Goal: Navigation & Orientation: Find specific page/section

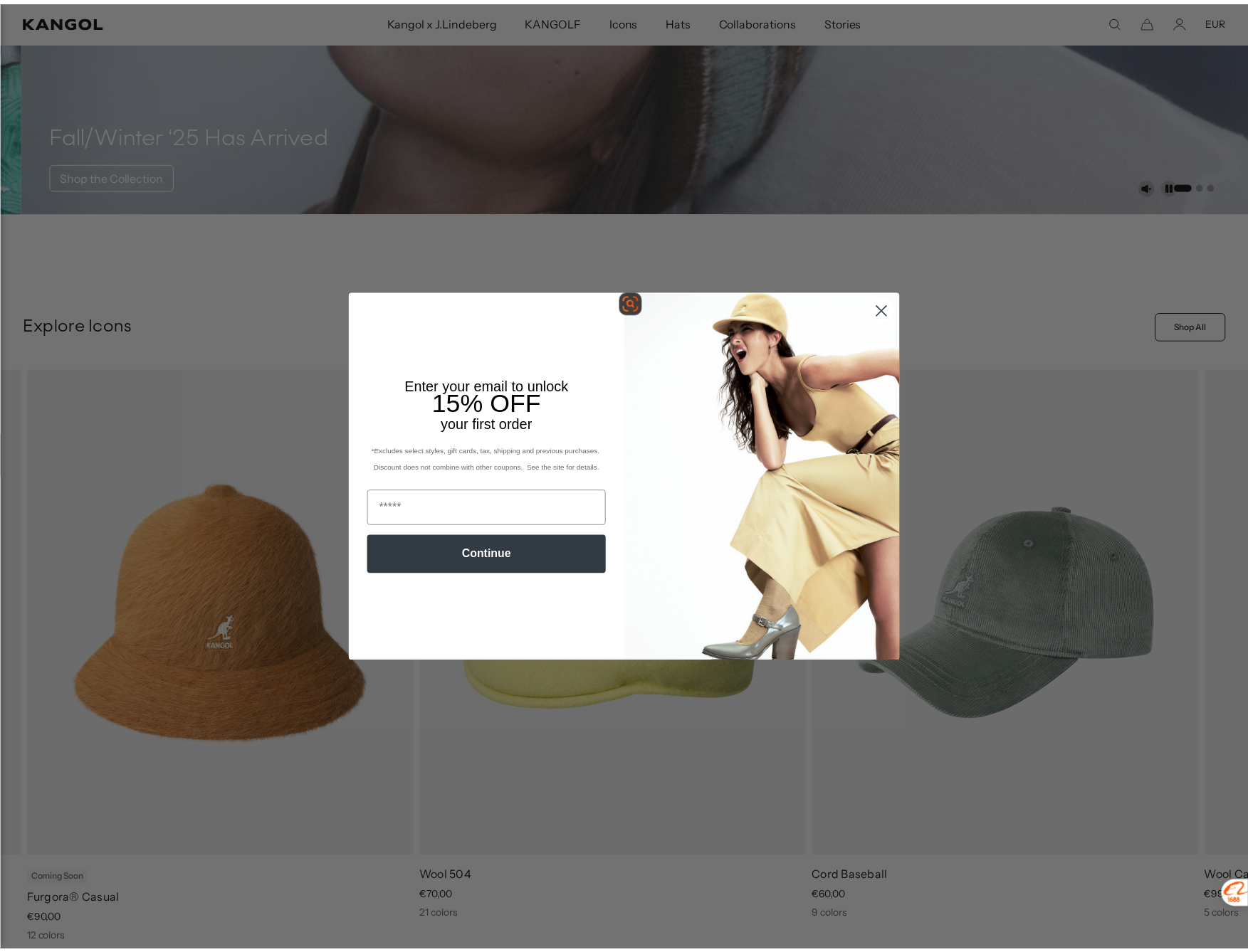
scroll to position [0, 294]
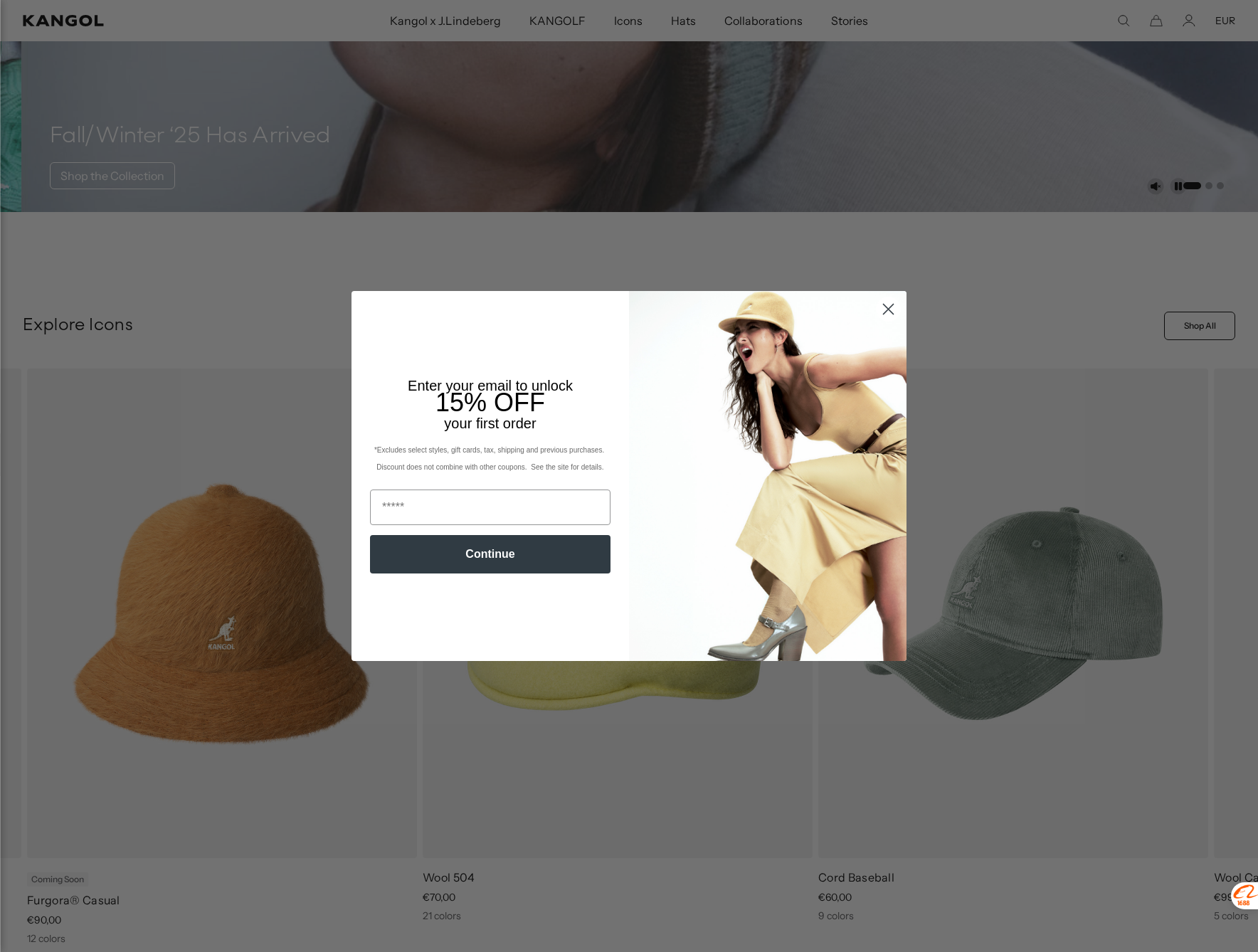
click at [878, 309] on circle "Close dialog" at bounding box center [889, 309] width 23 height 23
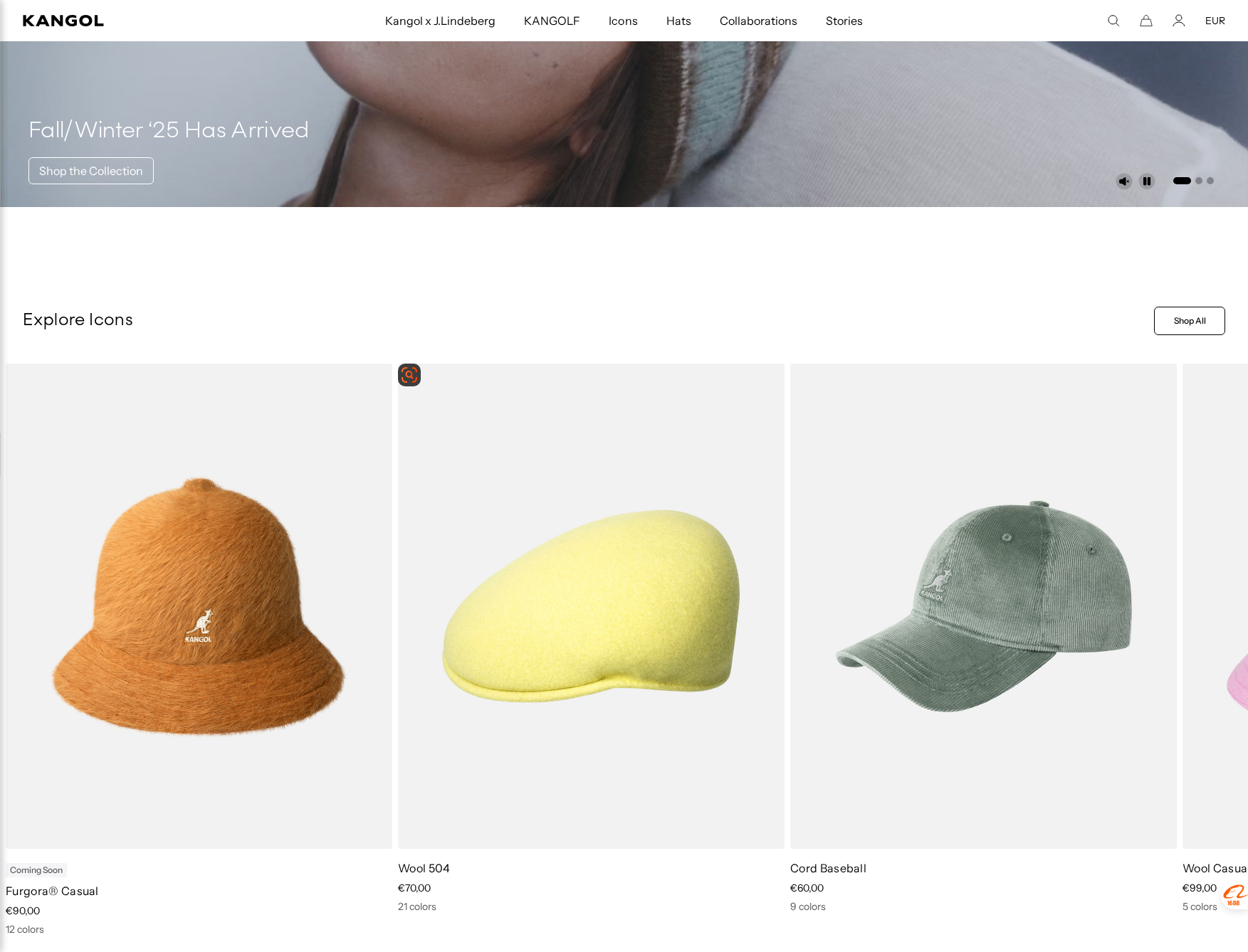
drag, startPoint x: 601, startPoint y: 379, endPoint x: 541, endPoint y: 257, distance: 136.0
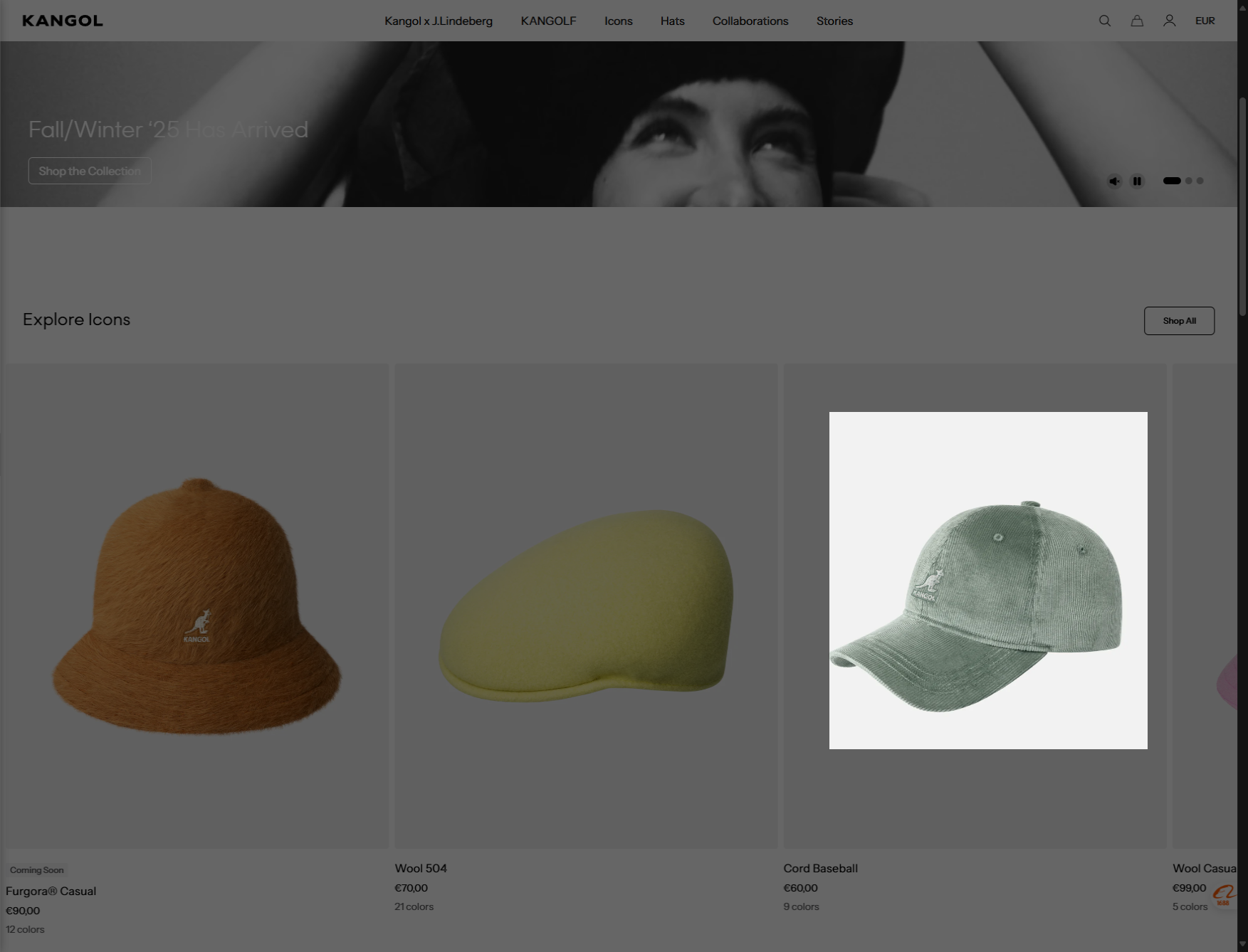
drag, startPoint x: 829, startPoint y: 412, endPoint x: 1147, endPoint y: 750, distance: 464.1
click at [1147, 750] on div at bounding box center [624, 476] width 1248 height 952
click at [1134, 766] on icon "check" at bounding box center [1134, 767] width 12 height 12
click at [1137, 769] on icon "check" at bounding box center [1134, 767] width 12 height 12
click at [1133, 767] on icon "check" at bounding box center [1134, 767] width 12 height 12
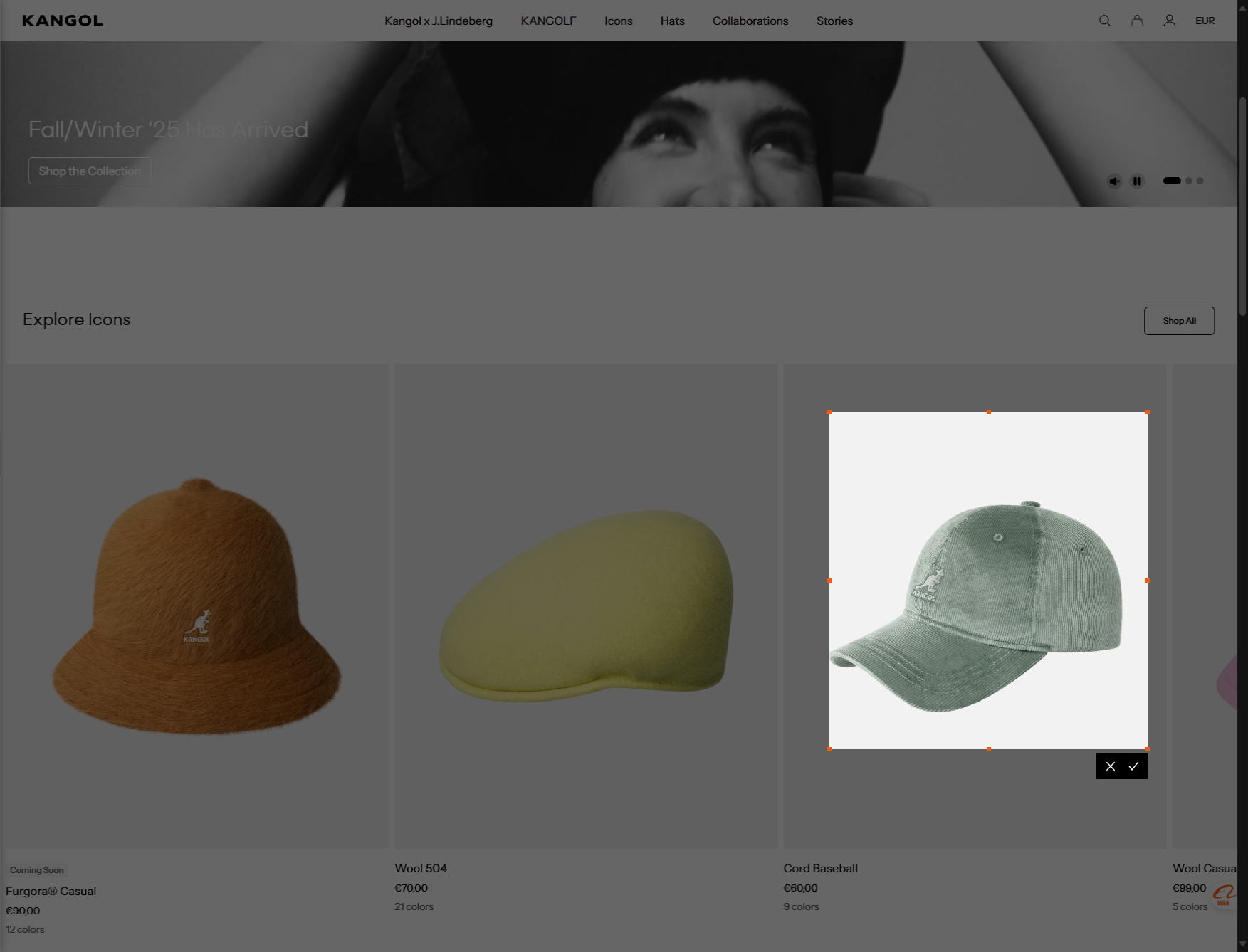
click at [1133, 767] on icon "check" at bounding box center [1134, 767] width 12 height 12
click at [1133, 765] on icon "check" at bounding box center [1134, 767] width 12 height 12
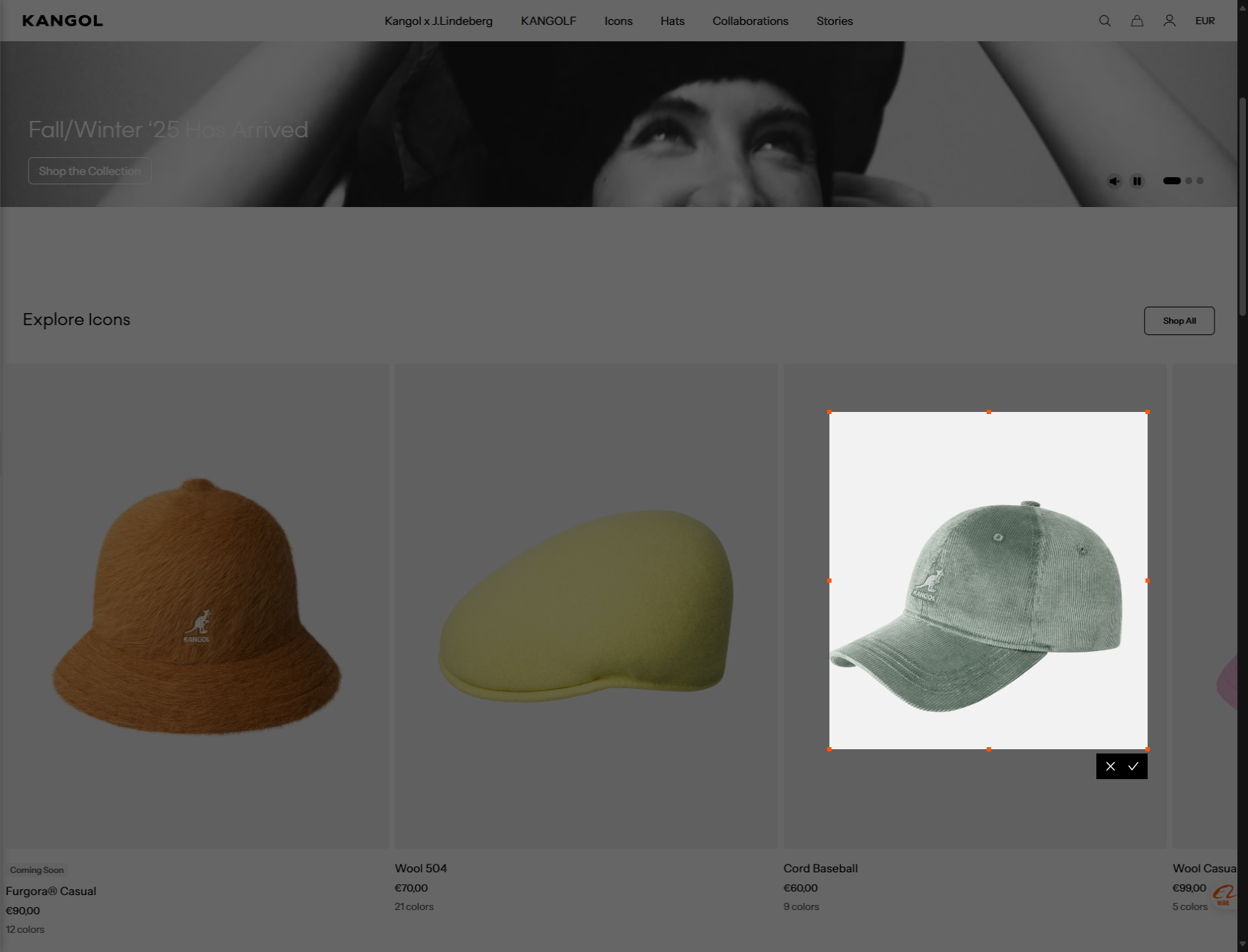
click at [1133, 765] on icon "check" at bounding box center [1134, 767] width 12 height 12
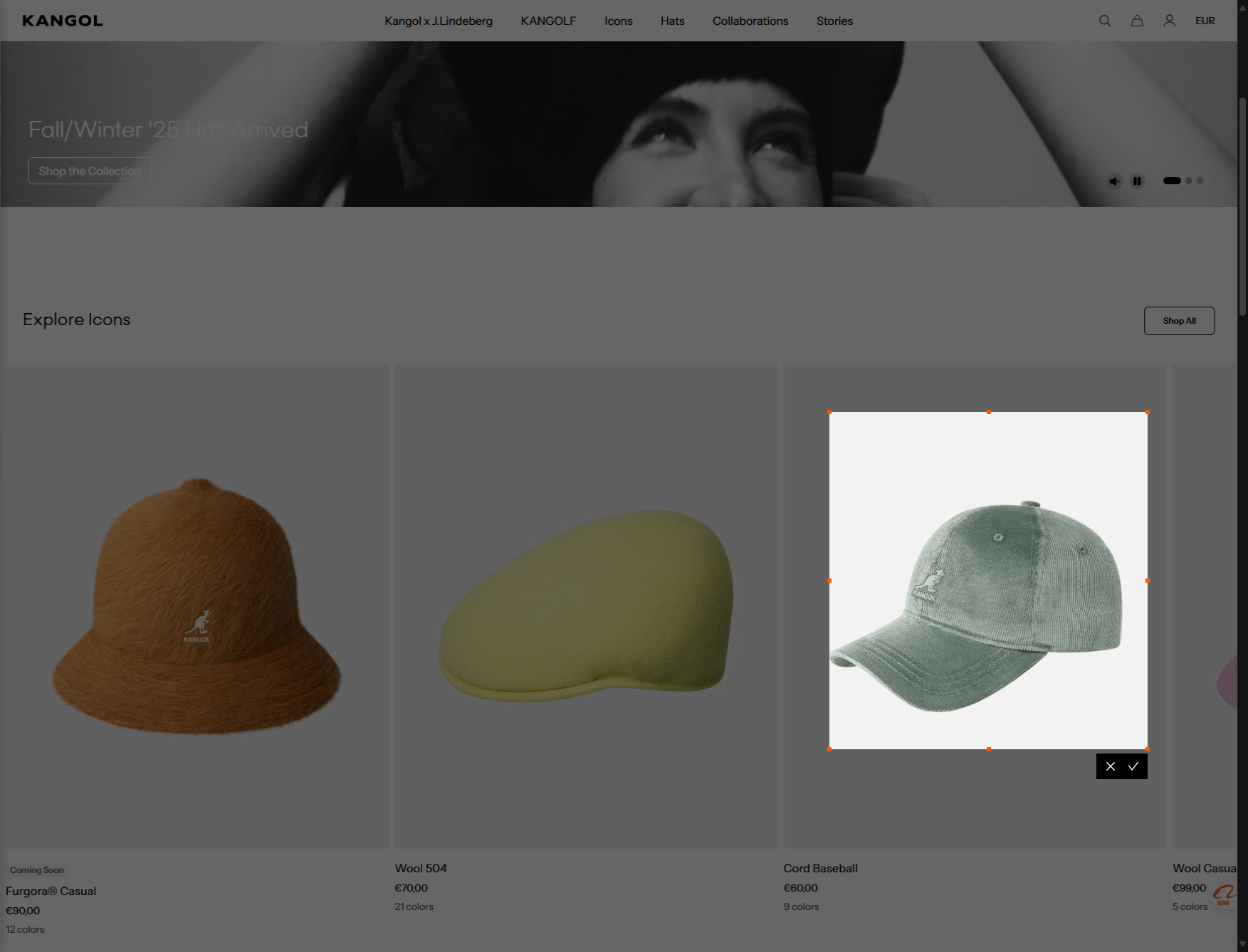
click at [1133, 765] on icon "check" at bounding box center [1134, 767] width 12 height 12
click at [1111, 765] on icon "close" at bounding box center [1111, 767] width 12 height 12
click at [1129, 766] on icon "check" at bounding box center [1134, 767] width 12 height 12
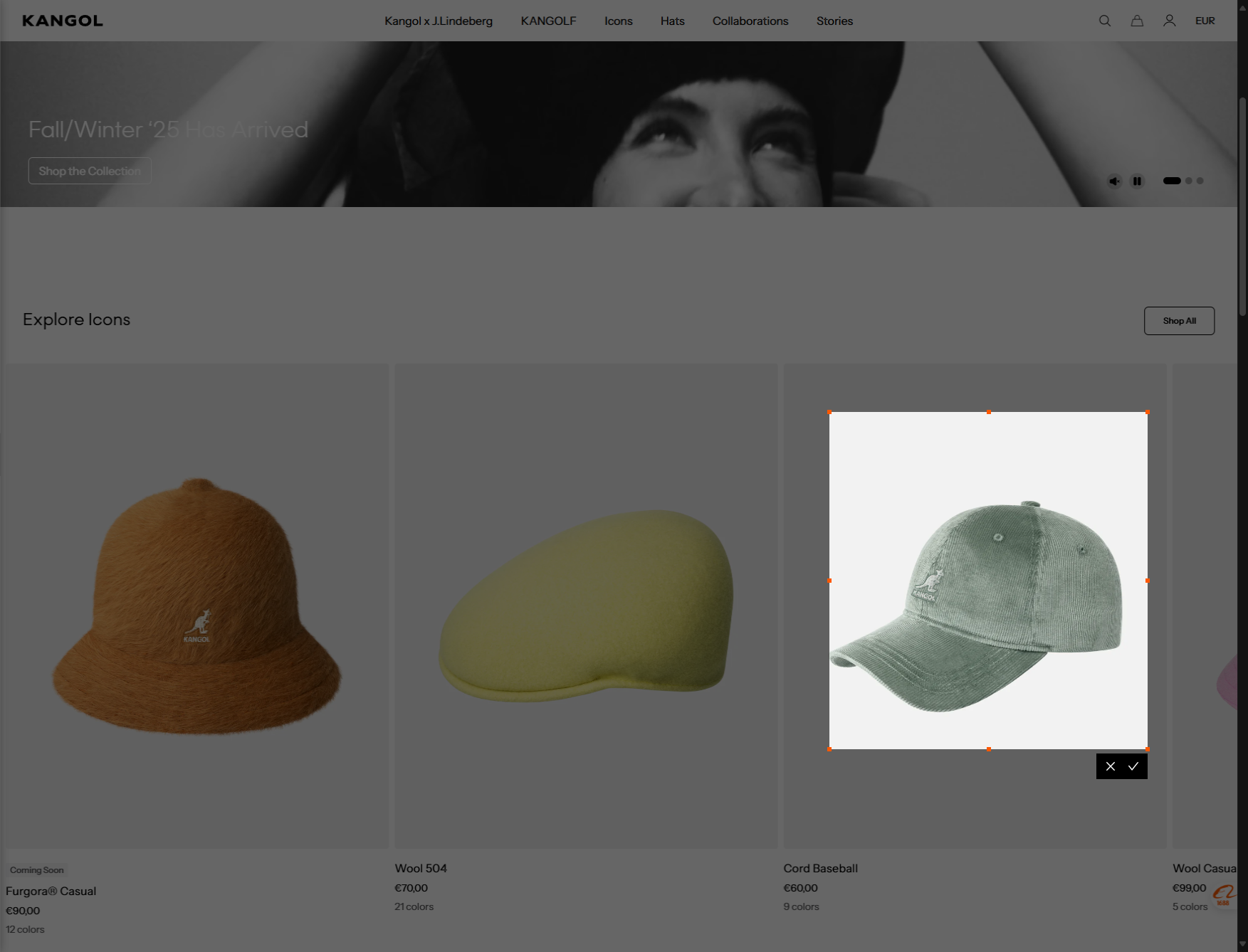
click at [1129, 766] on icon "check" at bounding box center [1134, 767] width 12 height 12
click at [982, 574] on div at bounding box center [989, 581] width 319 height 338
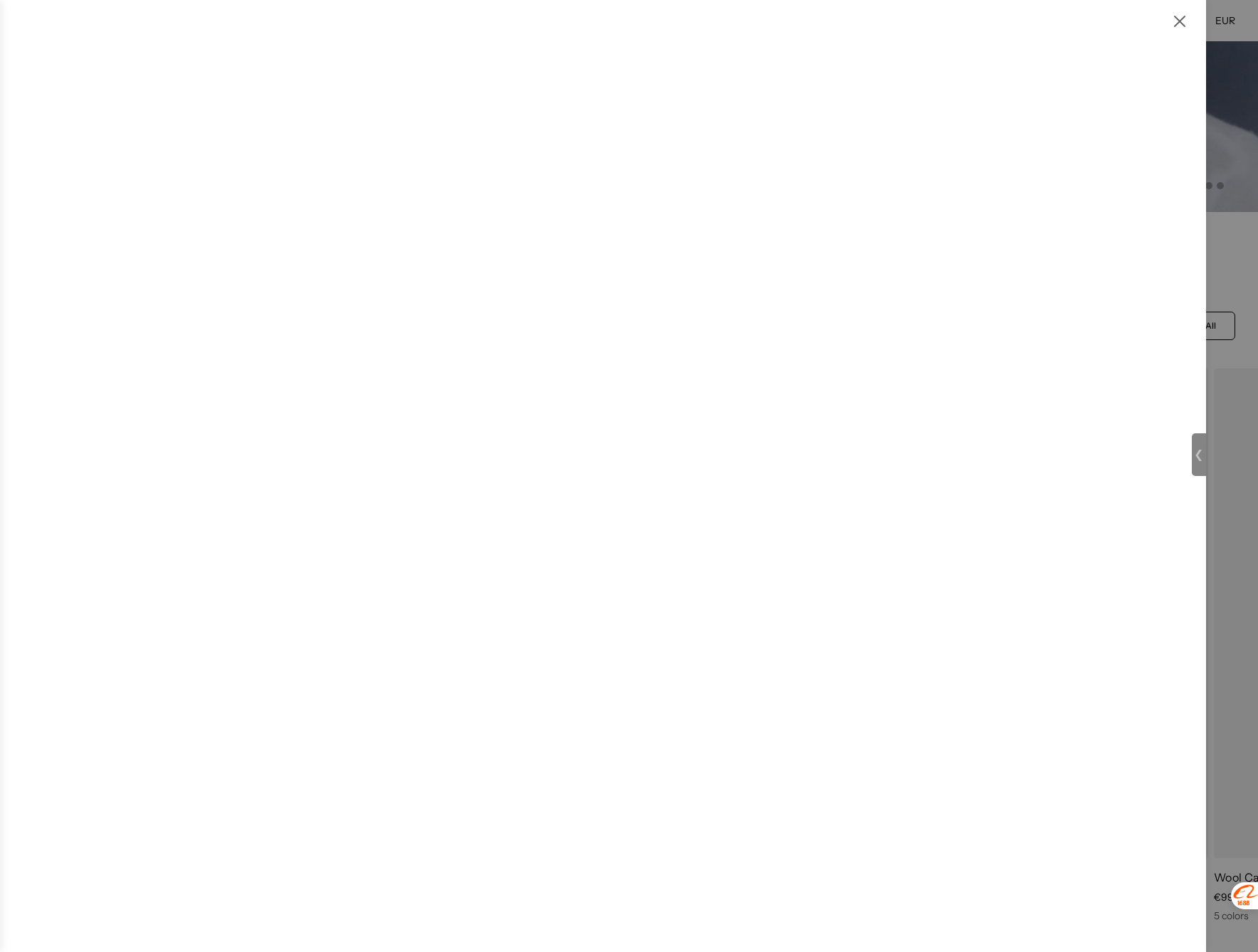
click at [1183, 18] on img at bounding box center [1180, 21] width 17 height 17
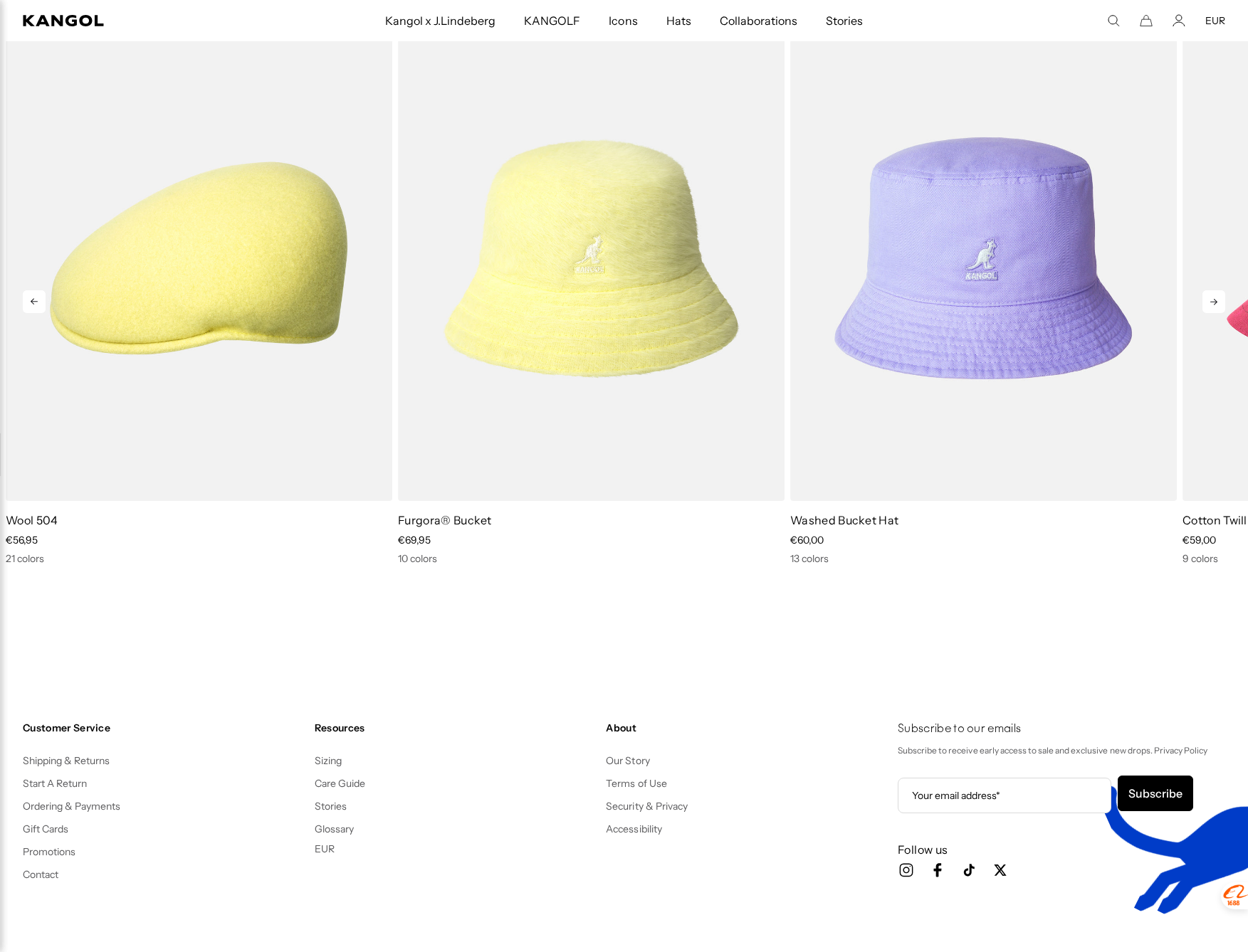
click at [1212, 299] on icon at bounding box center [1214, 302] width 23 height 23
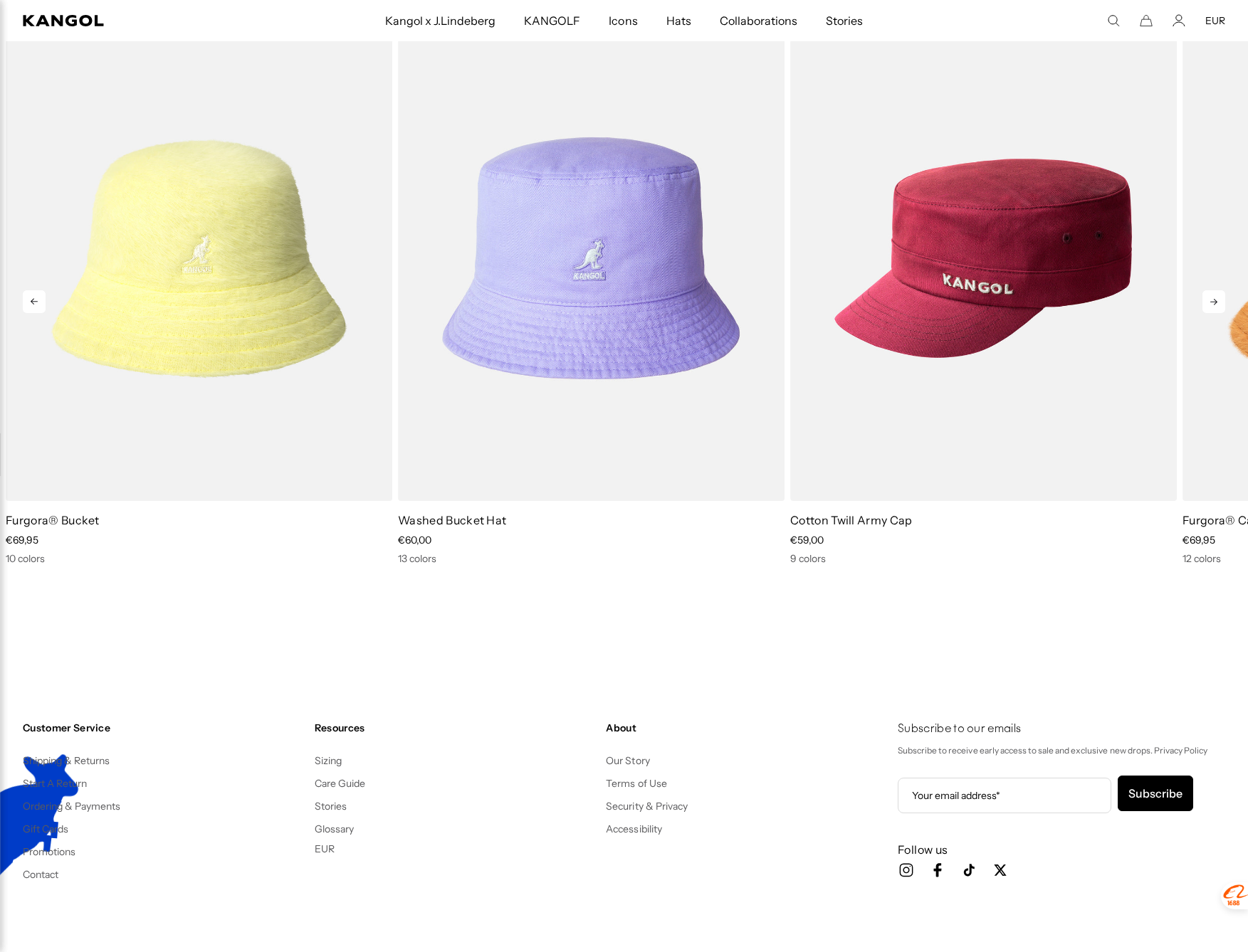
scroll to position [0, 0]
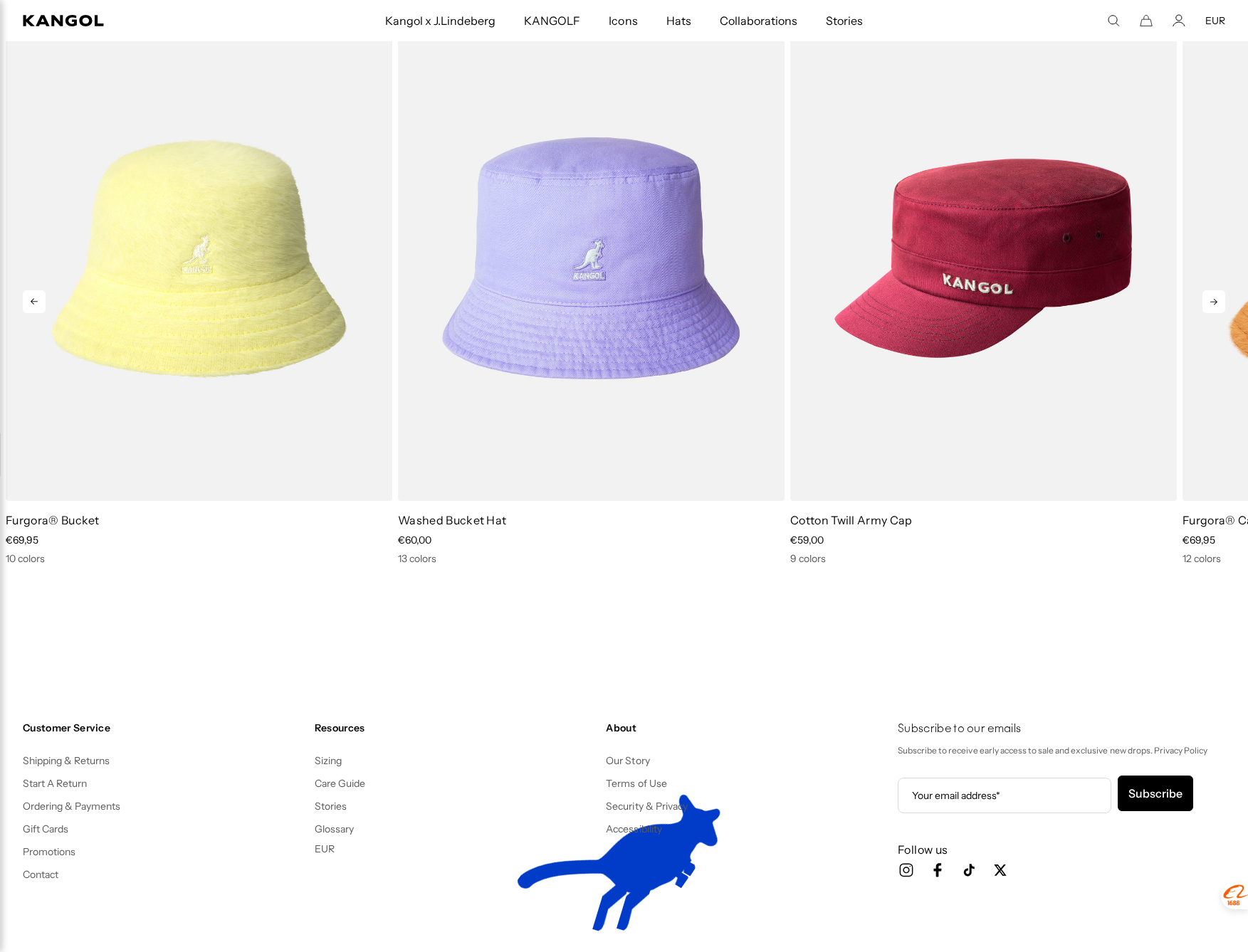
click at [1212, 299] on icon at bounding box center [1214, 302] width 23 height 23
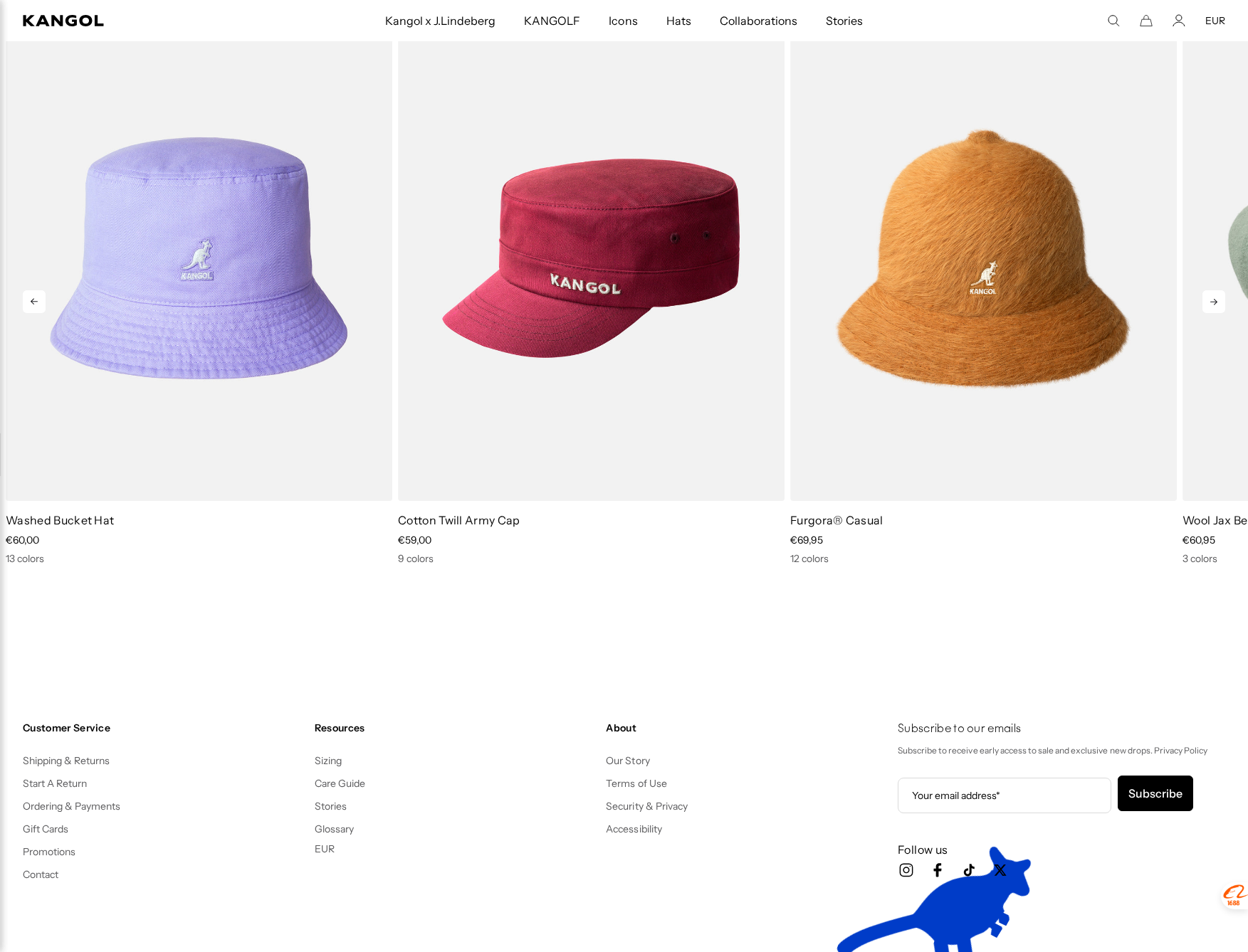
click at [1212, 299] on icon at bounding box center [1214, 302] width 23 height 23
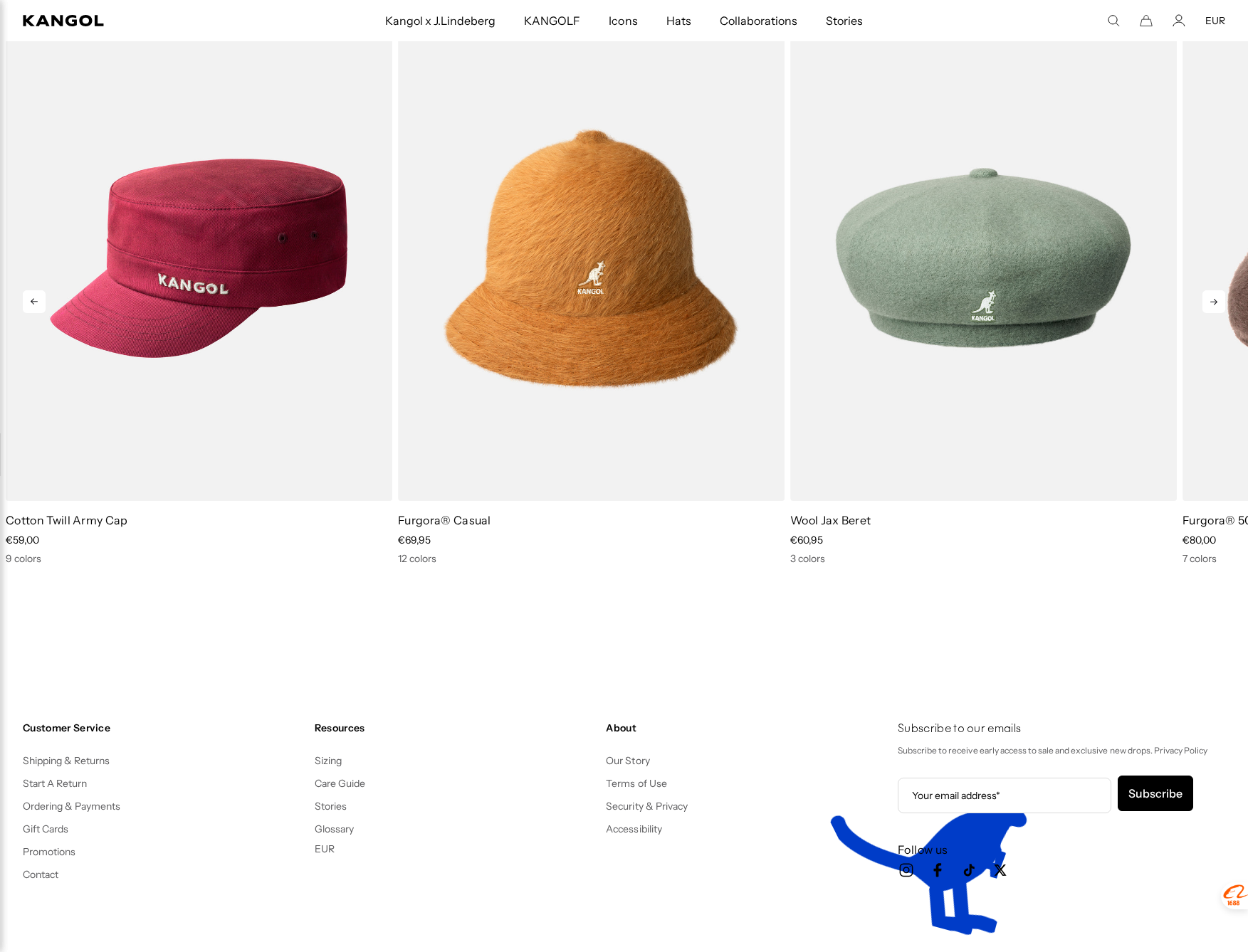
click at [1212, 299] on icon at bounding box center [1214, 302] width 23 height 23
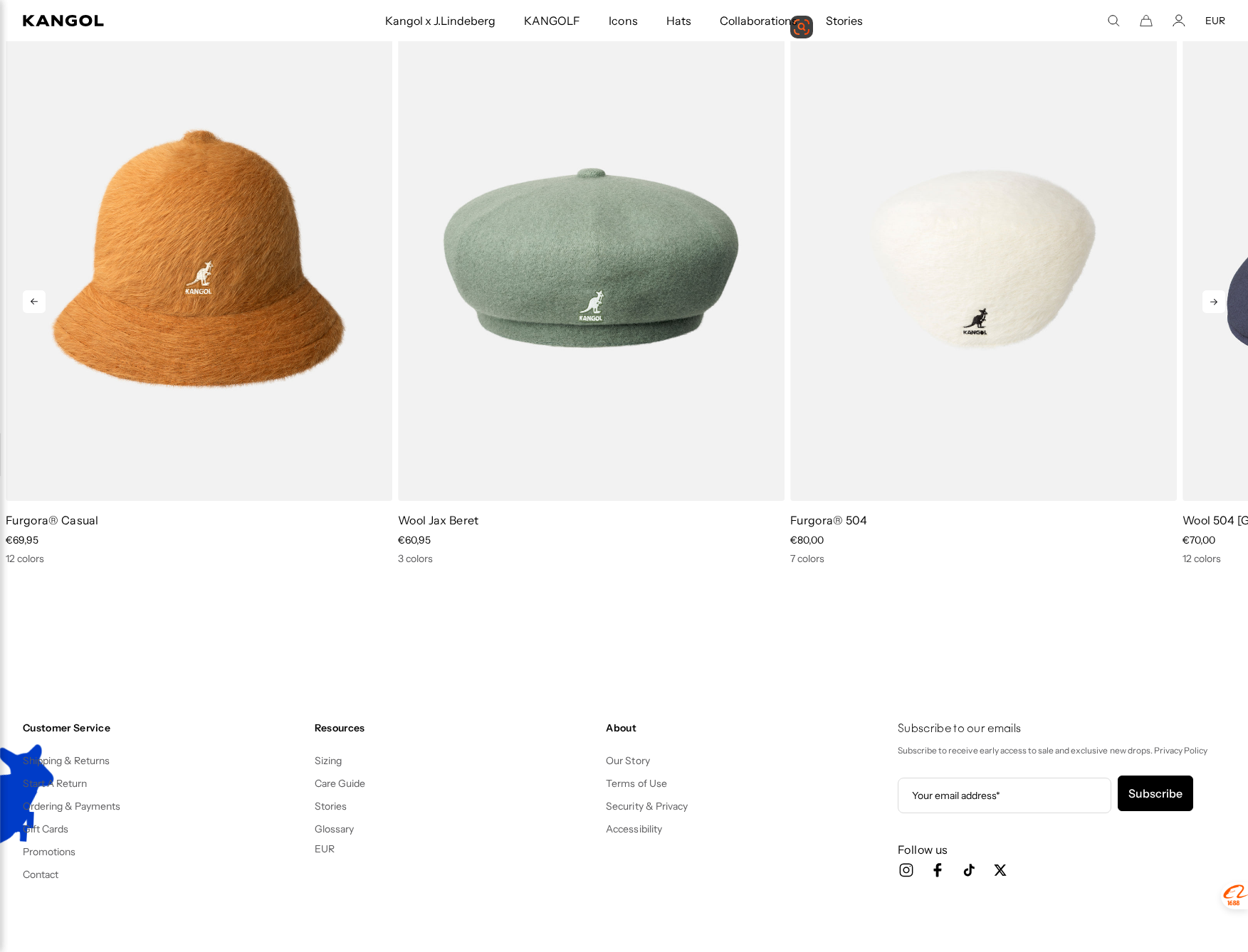
scroll to position [0, 294]
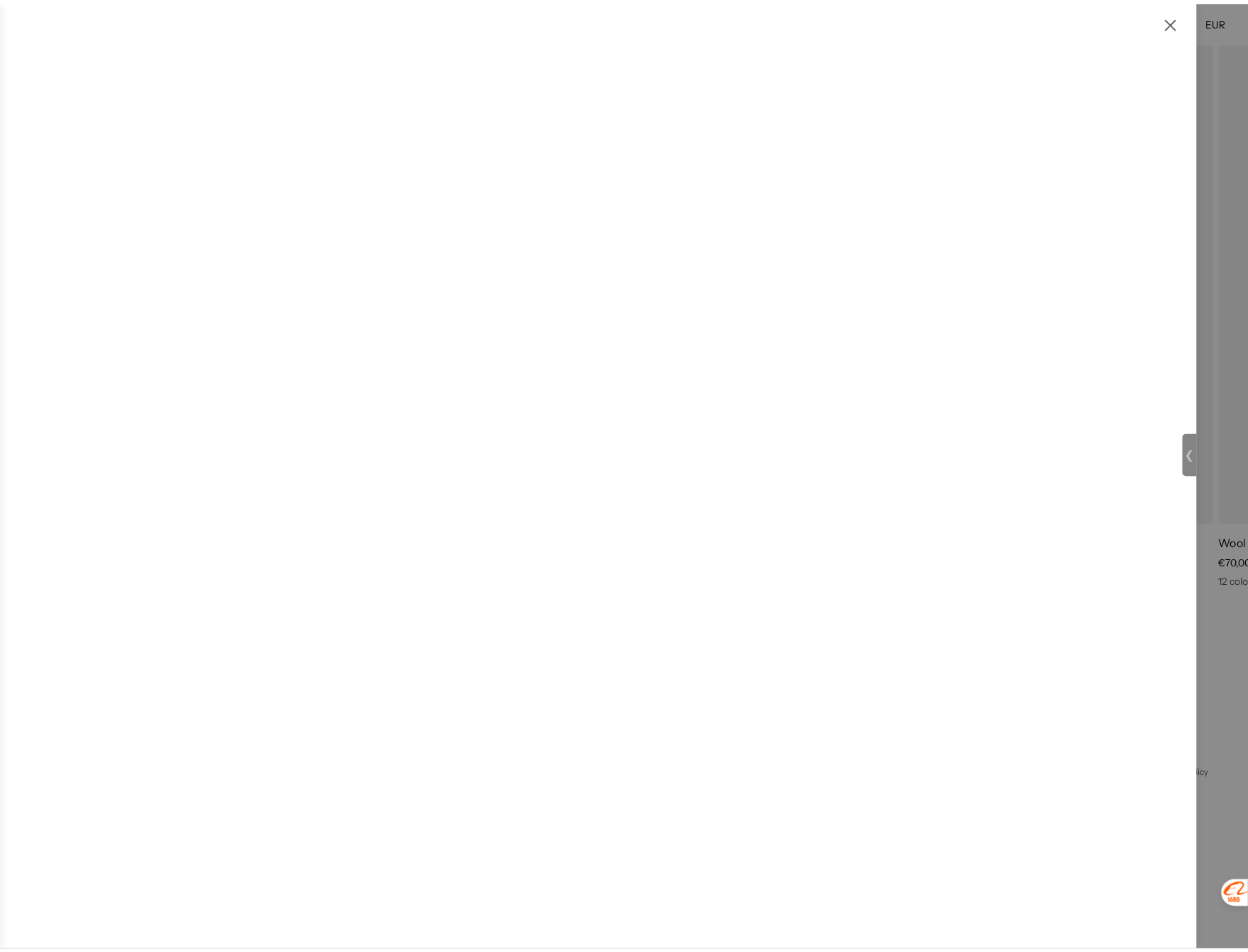
scroll to position [0, 294]
click at [1179, 19] on img at bounding box center [1181, 21] width 17 height 17
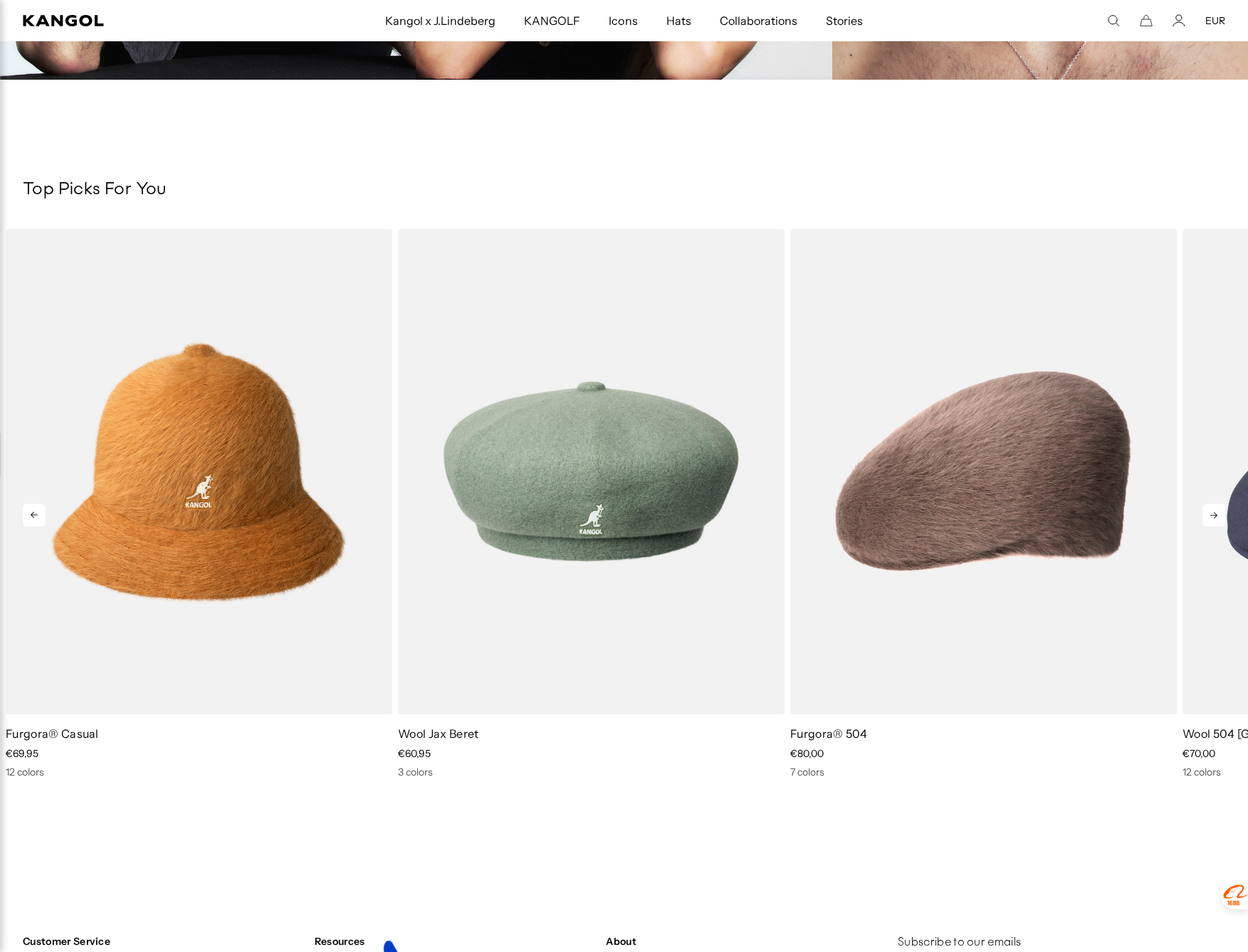
click at [1213, 512] on icon at bounding box center [1214, 515] width 23 height 23
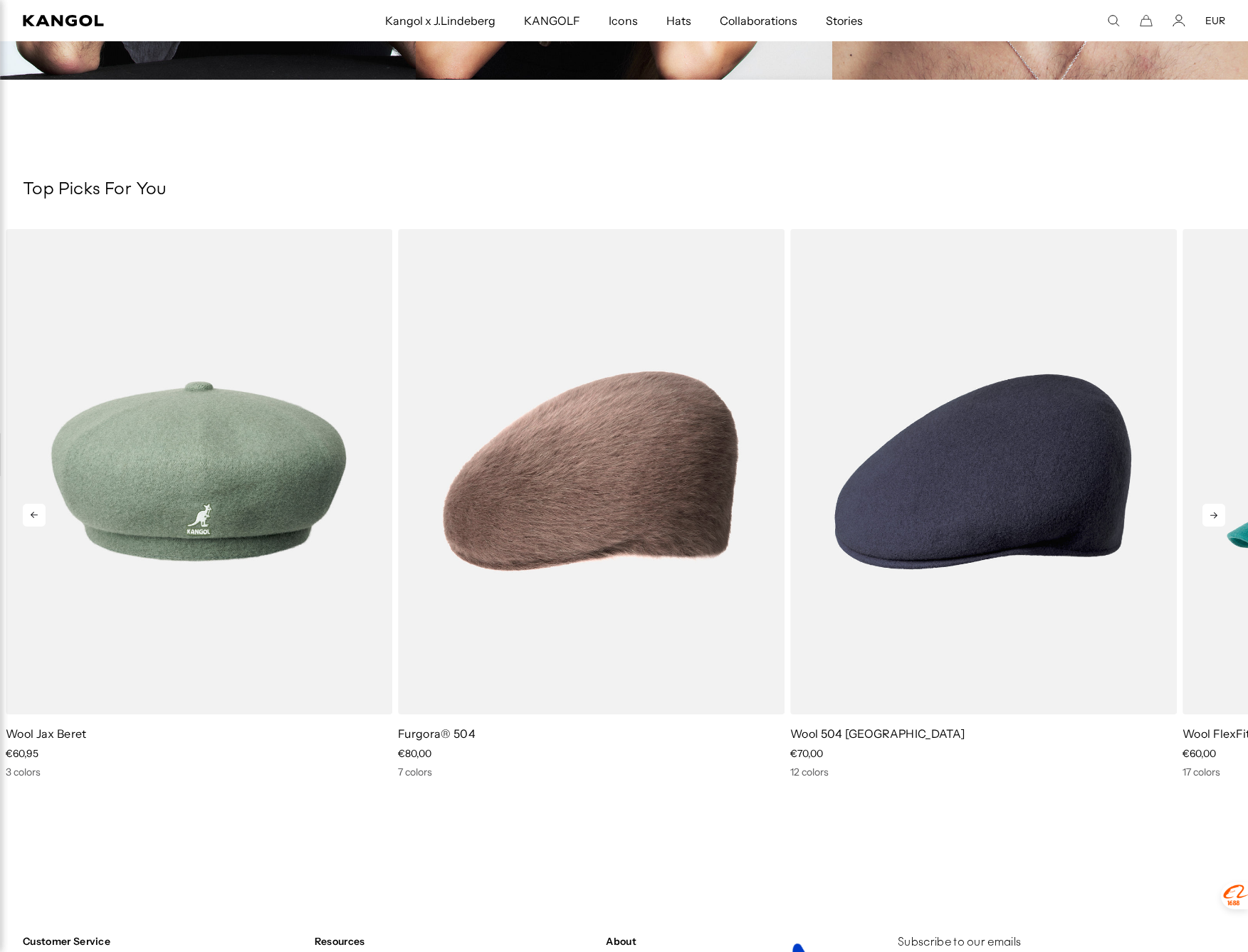
scroll to position [0, 0]
click at [1213, 513] on icon at bounding box center [1213, 515] width 7 height 7
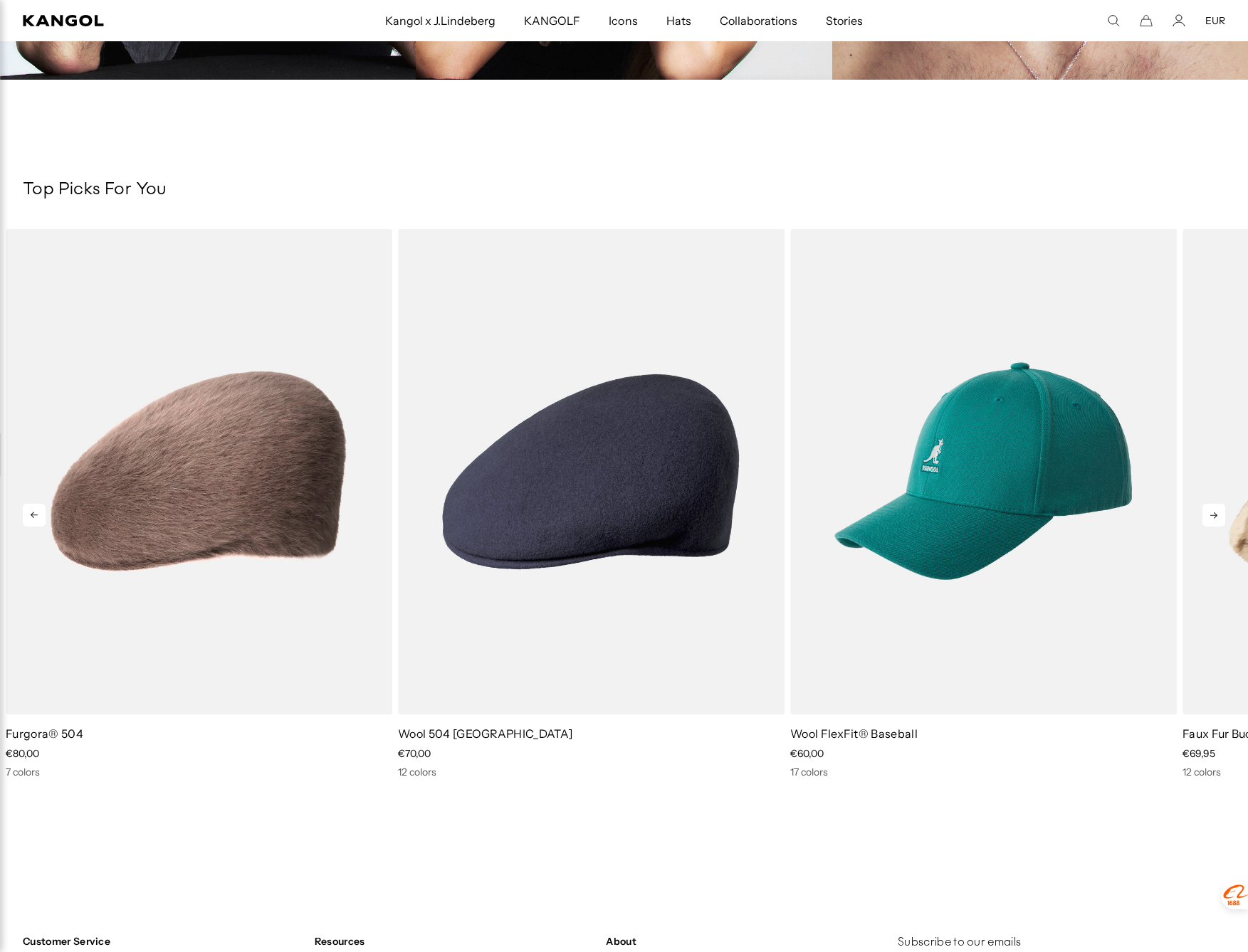
click at [1213, 513] on icon at bounding box center [1213, 515] width 7 height 7
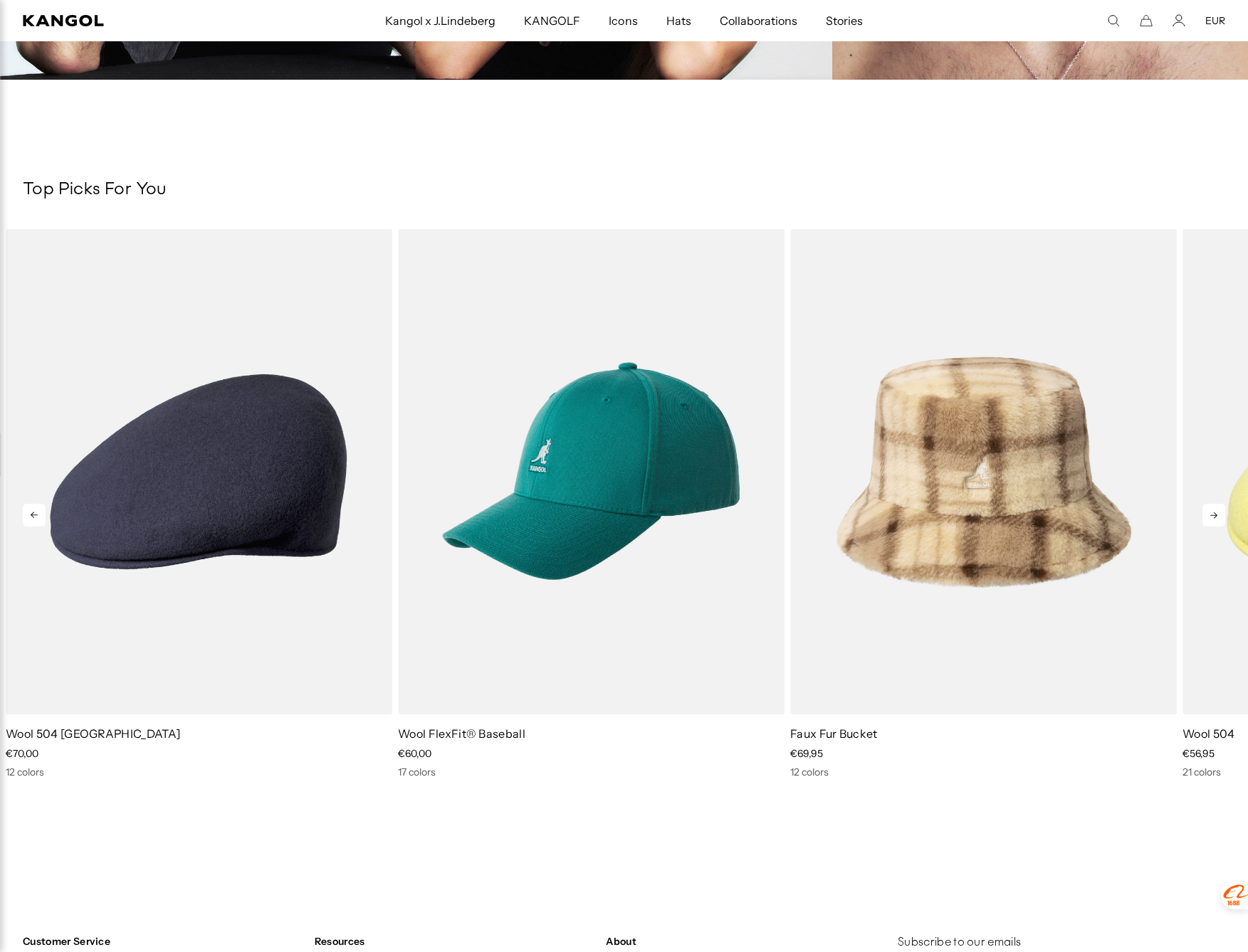
click at [1213, 513] on icon at bounding box center [1213, 515] width 7 height 7
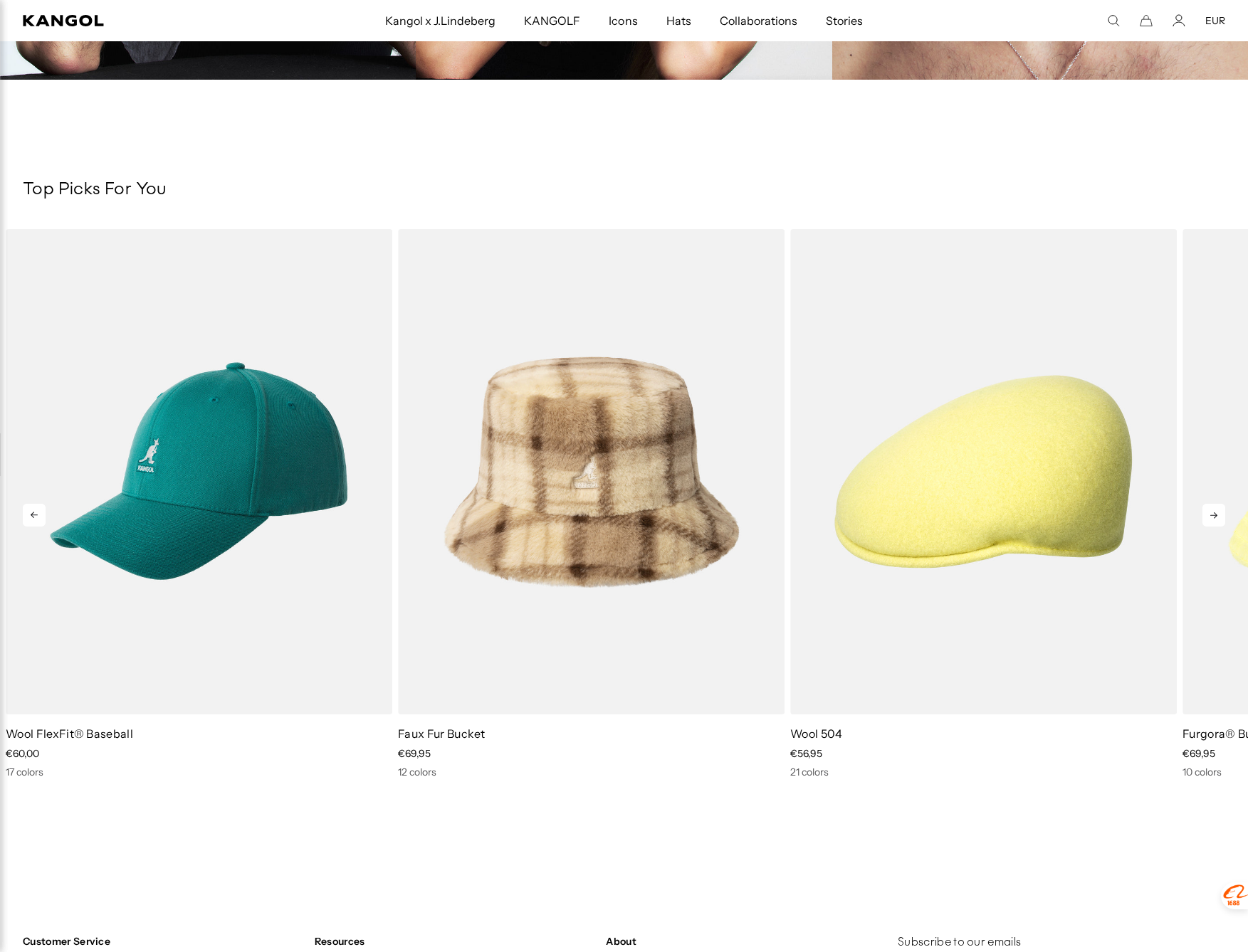
scroll to position [0, 294]
click at [1213, 513] on icon at bounding box center [1213, 515] width 7 height 7
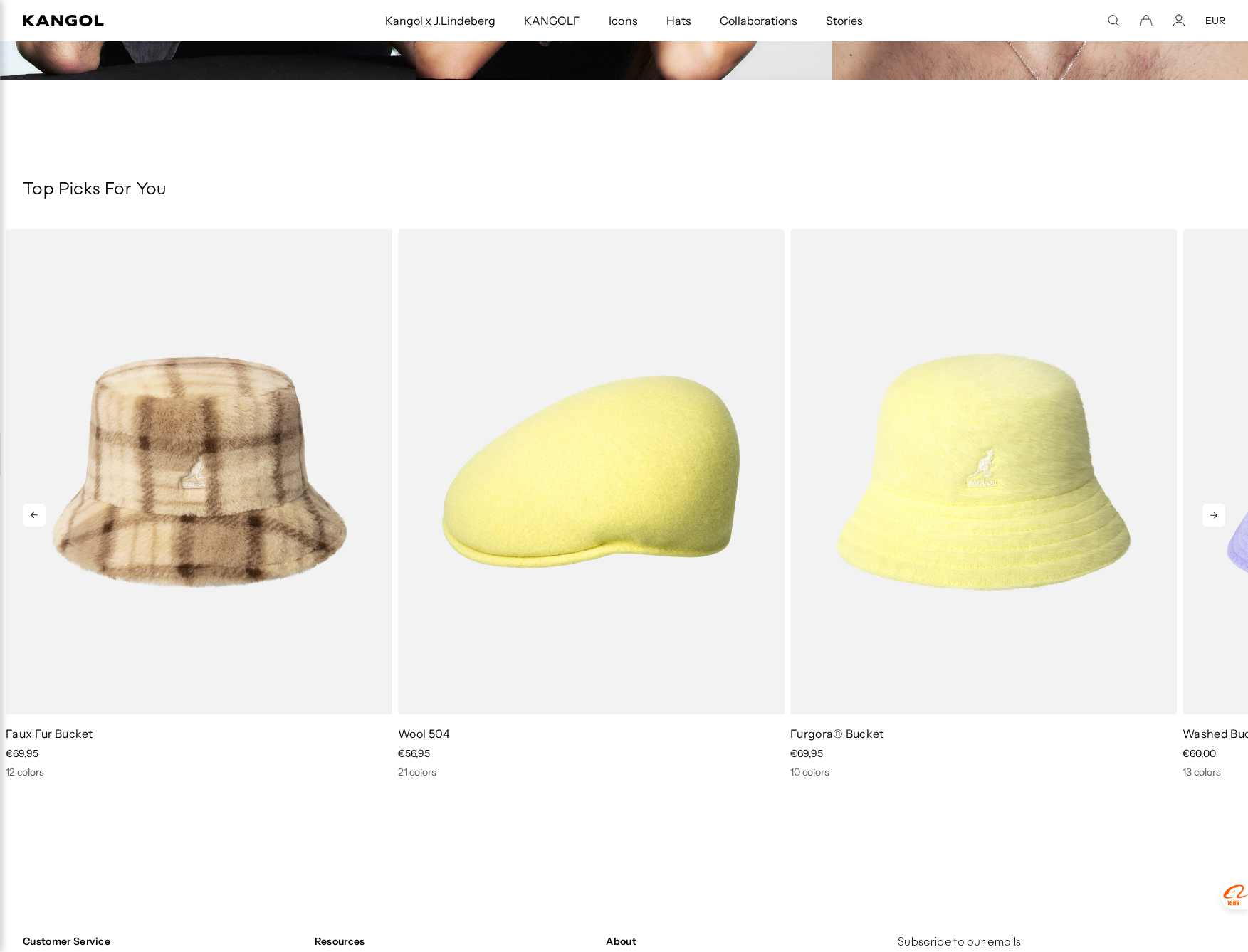
click at [1213, 513] on icon at bounding box center [1213, 515] width 7 height 7
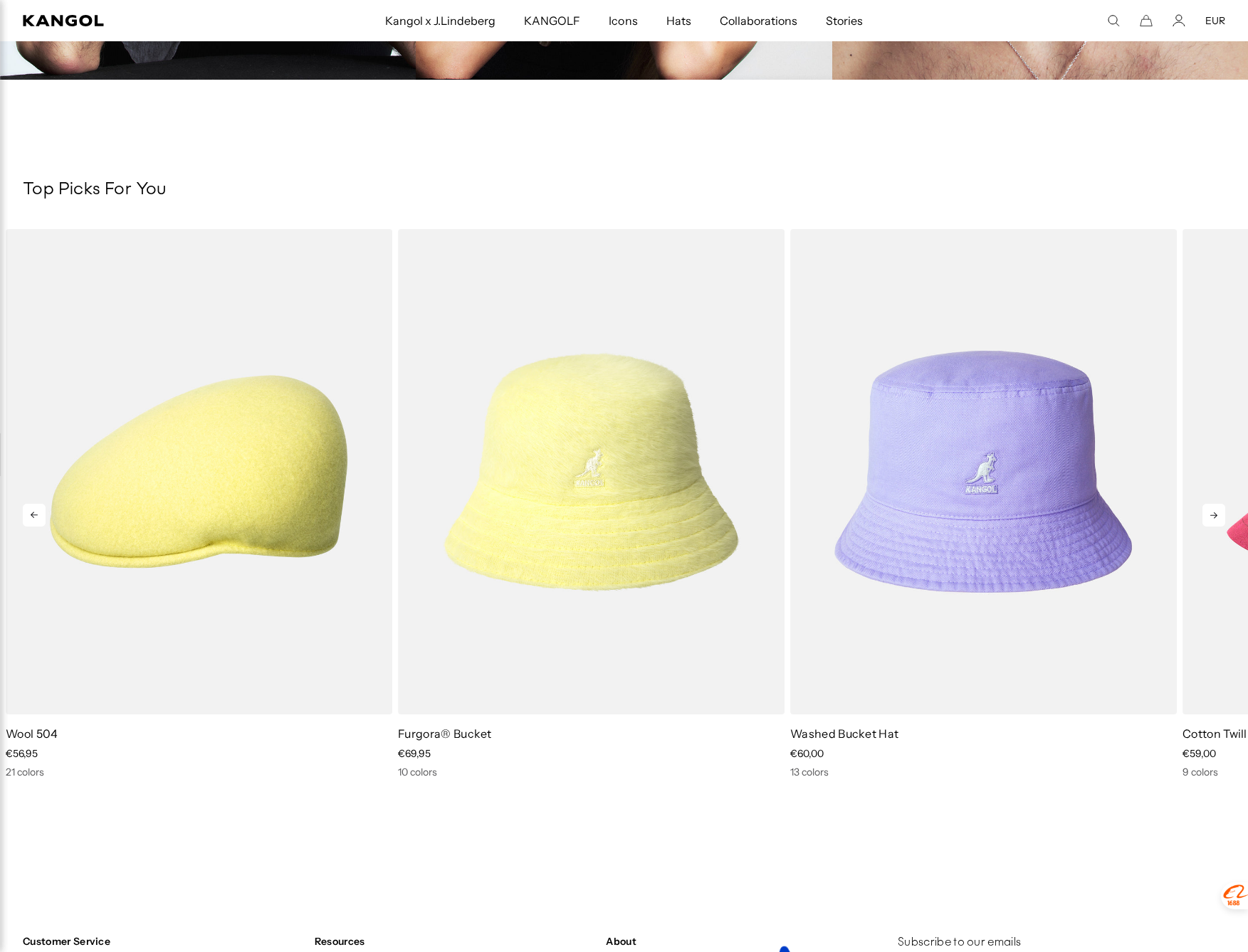
click at [1213, 513] on icon at bounding box center [1213, 515] width 7 height 7
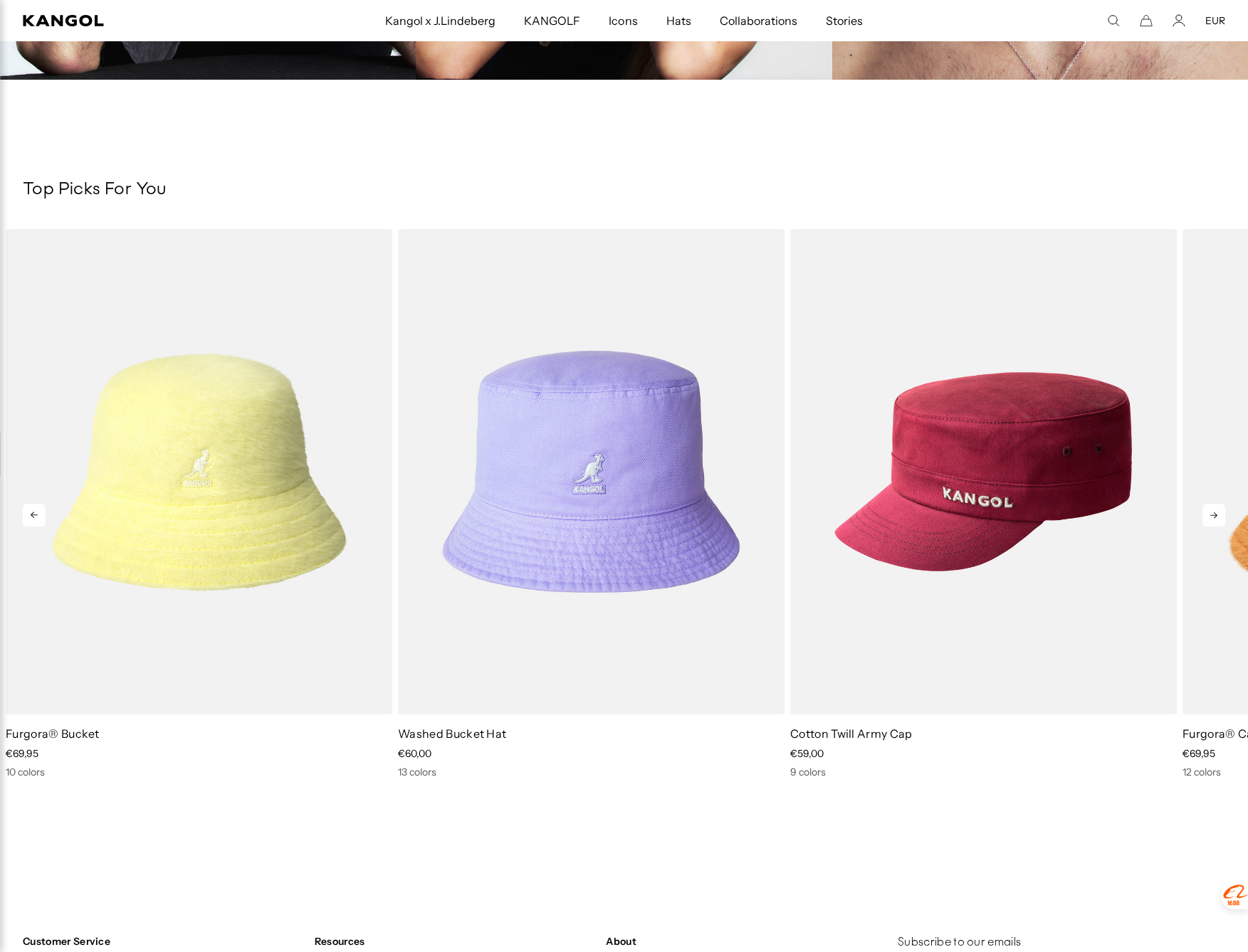
click at [1213, 513] on icon at bounding box center [1213, 515] width 7 height 7
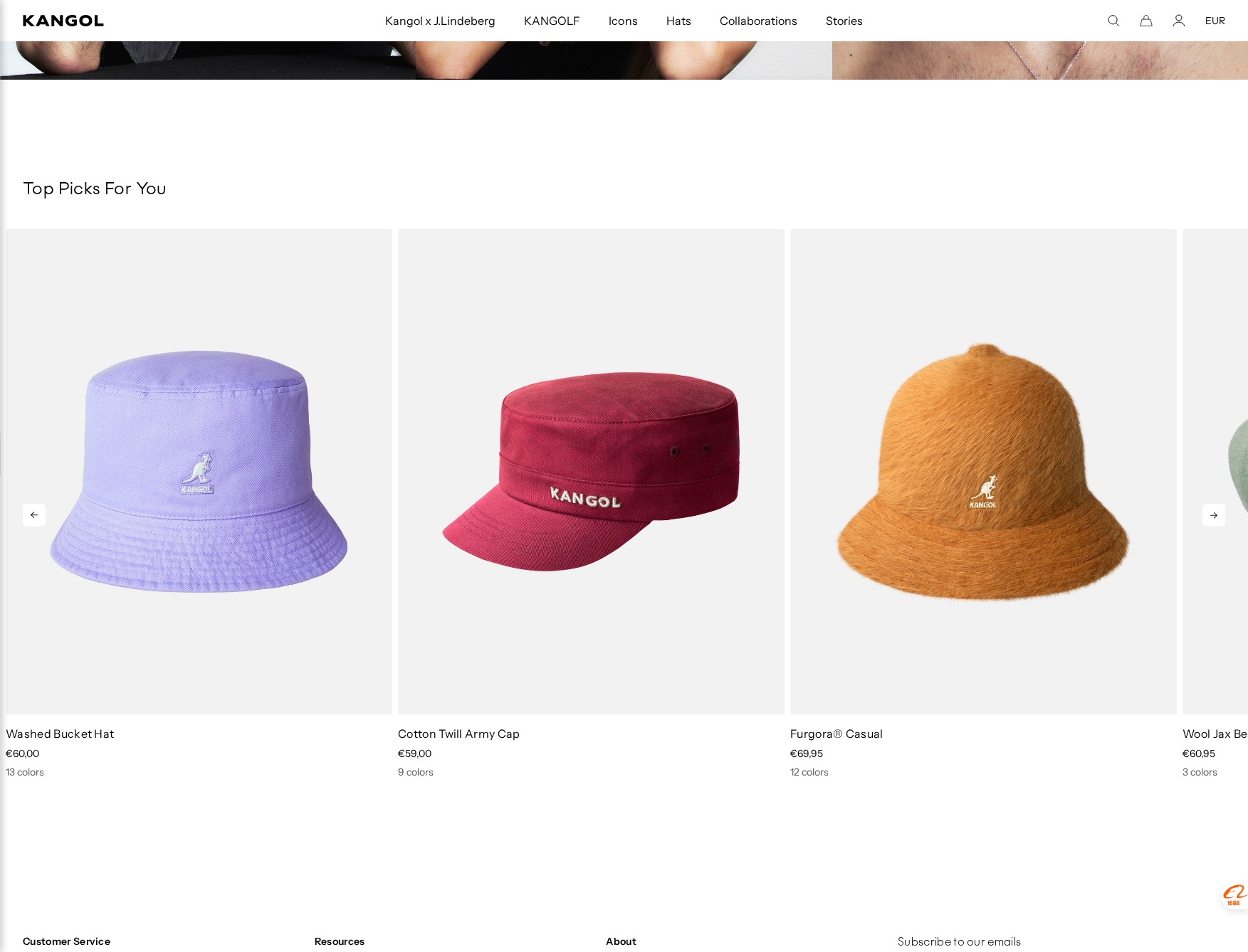
click at [1213, 513] on icon at bounding box center [1213, 515] width 7 height 7
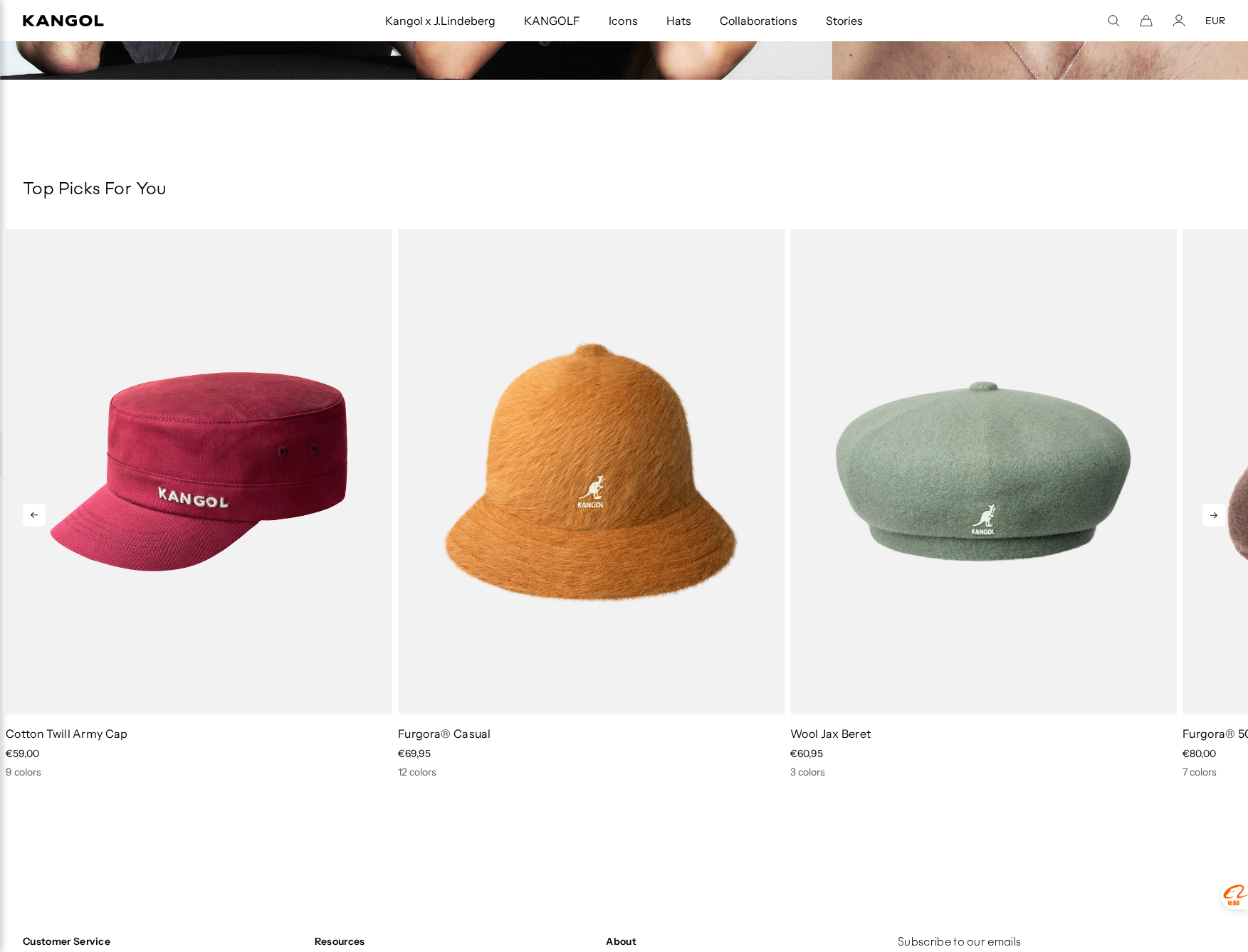
scroll to position [0, 0]
click at [1213, 513] on icon at bounding box center [1213, 515] width 7 height 7
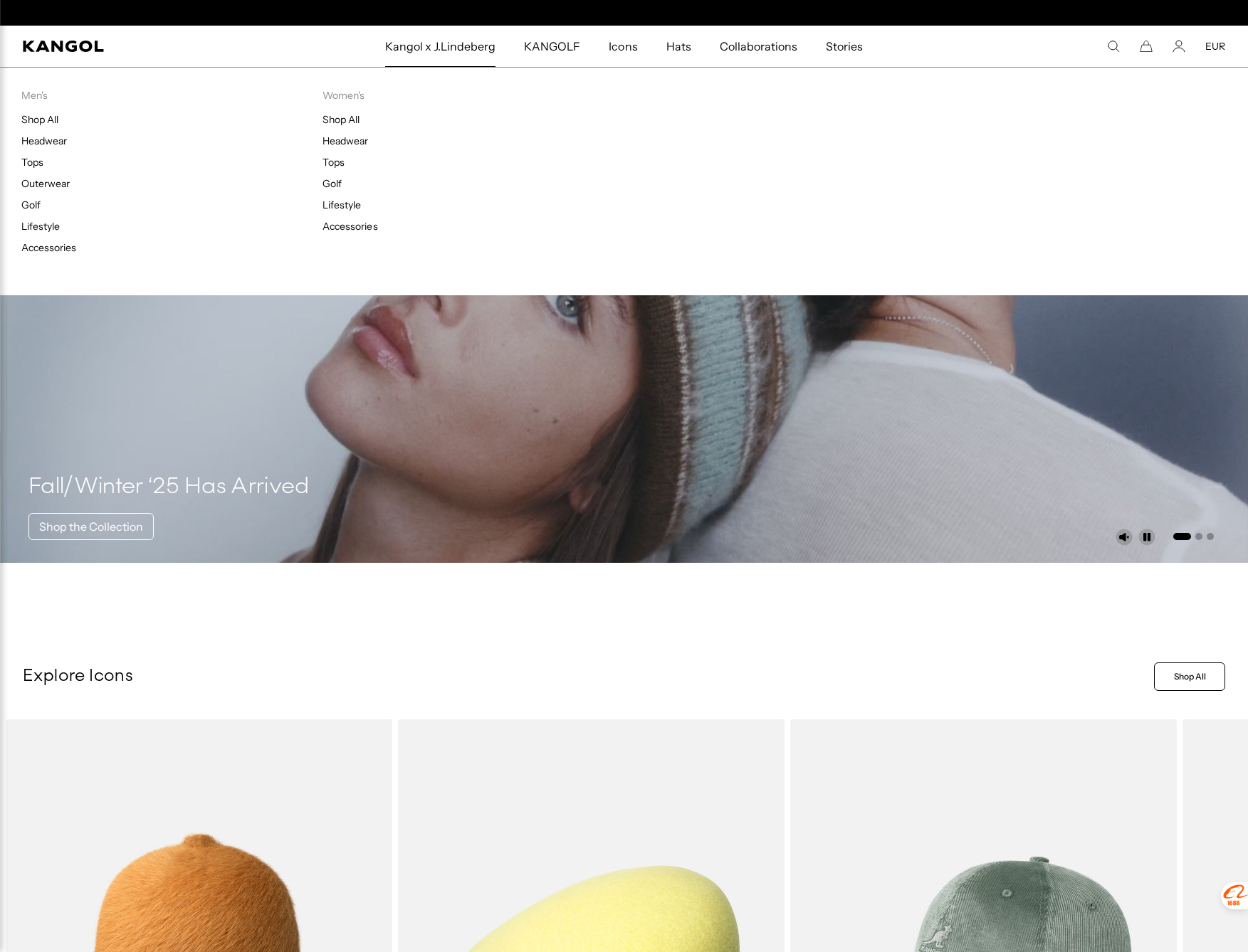
scroll to position [0, 294]
click at [334, 124] on link "Shop All" at bounding box center [341, 119] width 37 height 12
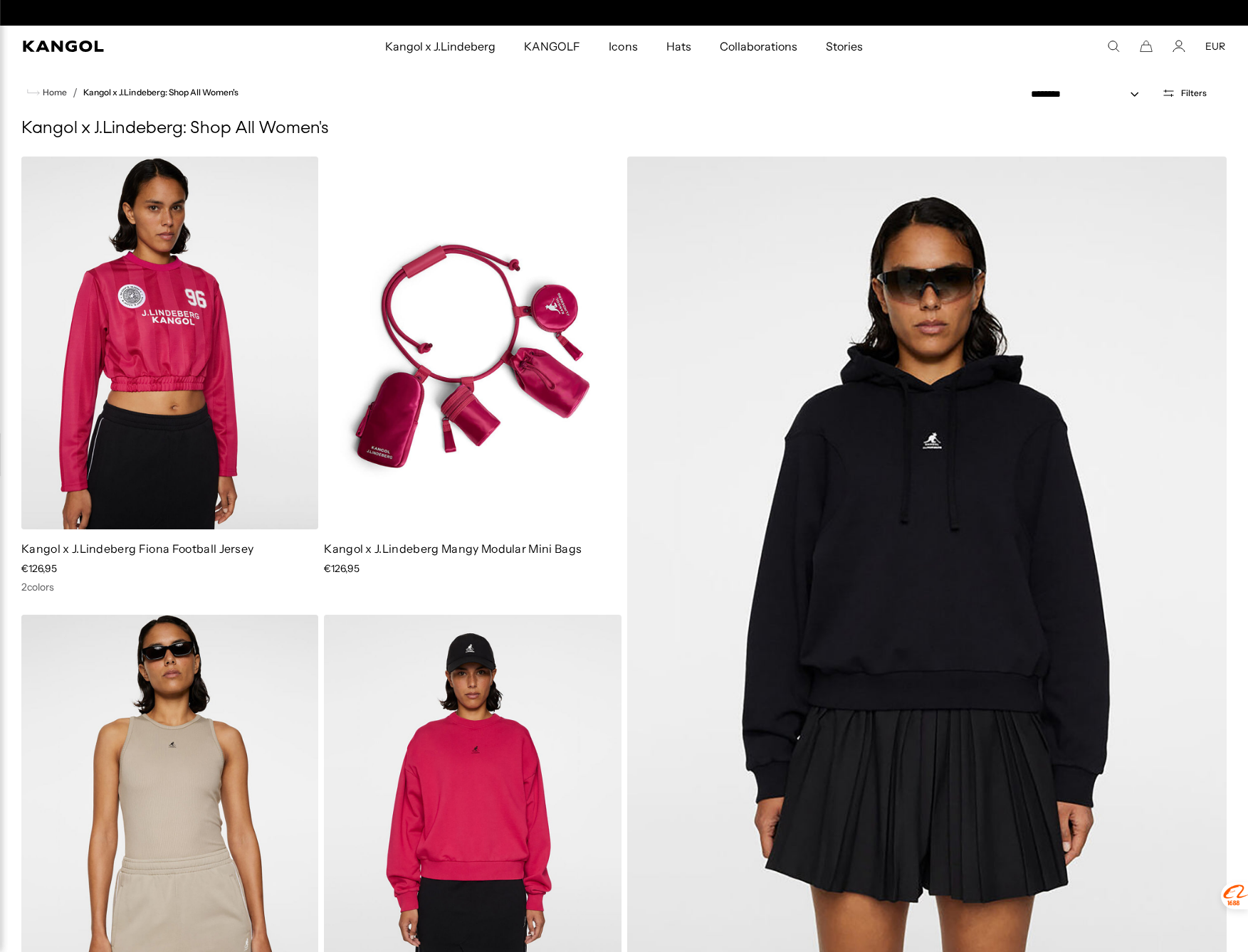
scroll to position [0, 294]
